Goal: Transaction & Acquisition: Purchase product/service

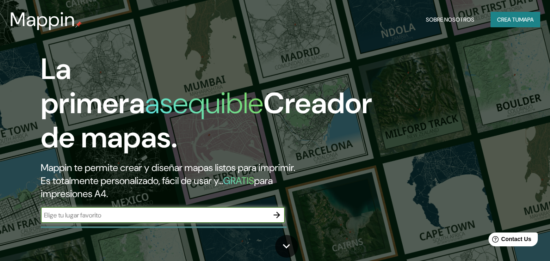
click at [210, 211] on input "text" at bounding box center [155, 214] width 228 height 9
type input "el rosedal miraflores lima [GEOGRAPHIC_DATA]"
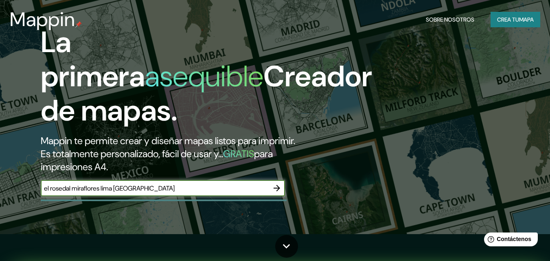
scroll to position [41, 0]
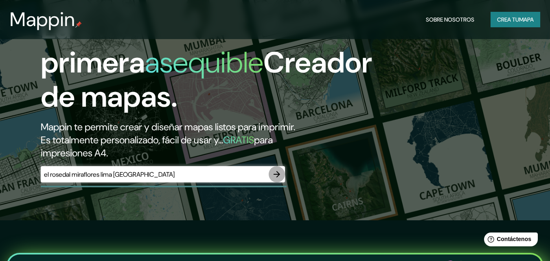
click at [276, 177] on icon "button" at bounding box center [277, 174] width 10 height 10
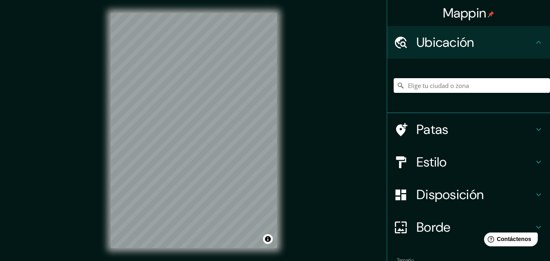
scroll to position [13, 0]
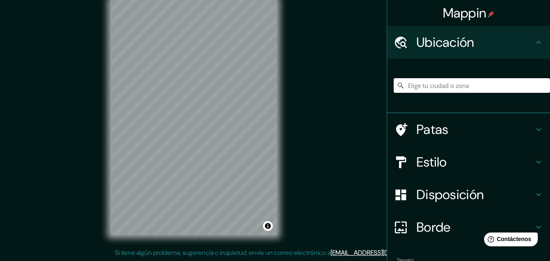
click at [455, 86] on input "Elige tu ciudad o zona" at bounding box center [471, 85] width 156 height 15
click at [278, 127] on div "© Mapbox © OpenStreetMap Improve this map" at bounding box center [194, 117] width 192 height 261
click at [424, 84] on input "[GEOGRAPHIC_DATA], [GEOGRAPHIC_DATA], [GEOGRAPHIC_DATA], [GEOGRAPHIC_DATA]" at bounding box center [471, 85] width 156 height 15
drag, startPoint x: 451, startPoint y: 83, endPoint x: 499, endPoint y: 85, distance: 48.1
click at [499, 85] on input "[GEOGRAPHIC_DATA], [GEOGRAPHIC_DATA], [GEOGRAPHIC_DATA], [GEOGRAPHIC_DATA]" at bounding box center [471, 85] width 156 height 15
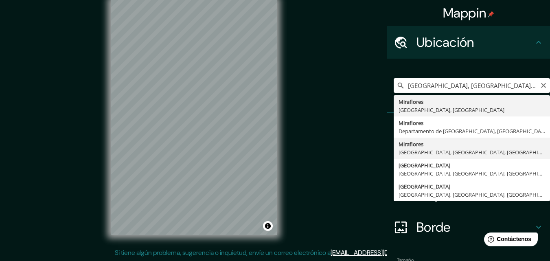
type input "[GEOGRAPHIC_DATA], [GEOGRAPHIC_DATA], [GEOGRAPHIC_DATA], [GEOGRAPHIC_DATA]"
